Goal: Find specific page/section: Find specific page/section

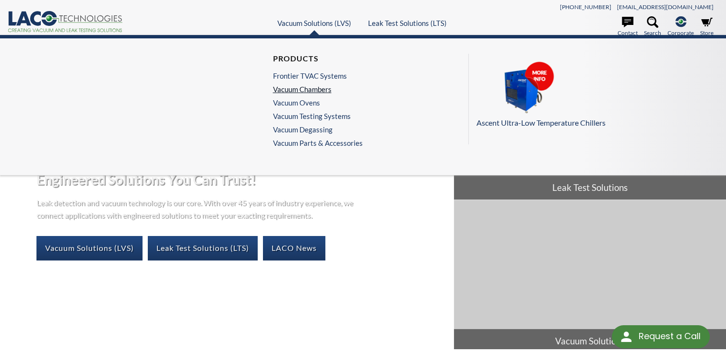
click at [315, 89] on link "Vacuum Chambers" at bounding box center [315, 89] width 85 height 9
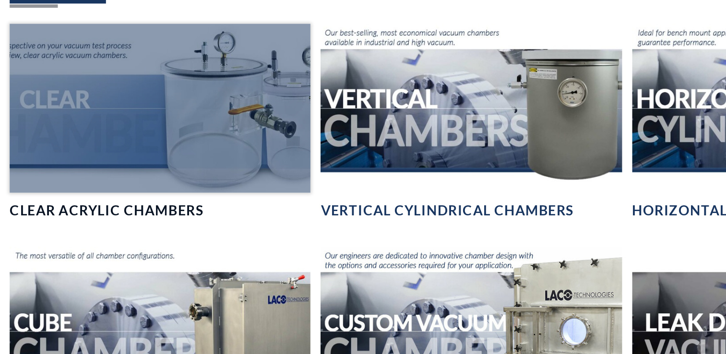
scroll to position [511, 0]
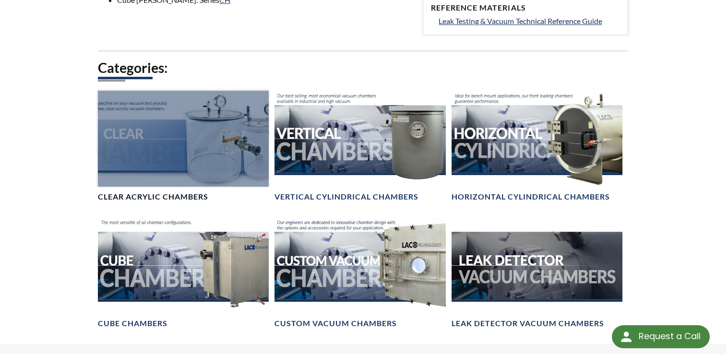
click at [196, 169] on div at bounding box center [183, 139] width 171 height 96
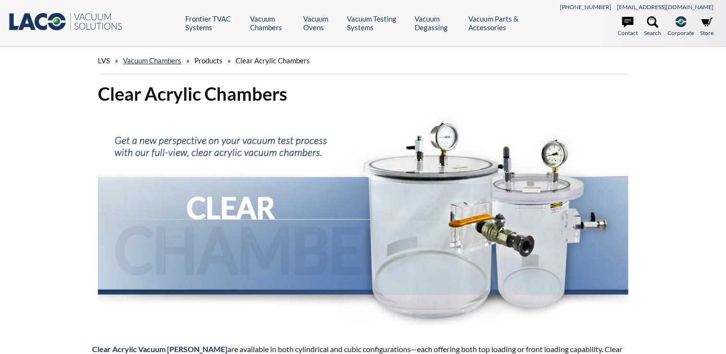
select select "Language Translate Widget"
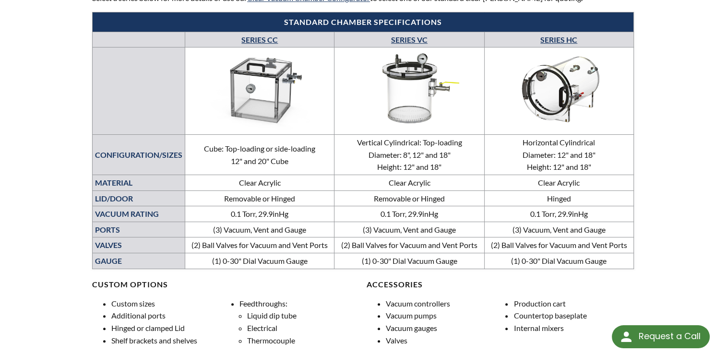
scroll to position [486, 0]
